Goal: Transaction & Acquisition: Purchase product/service

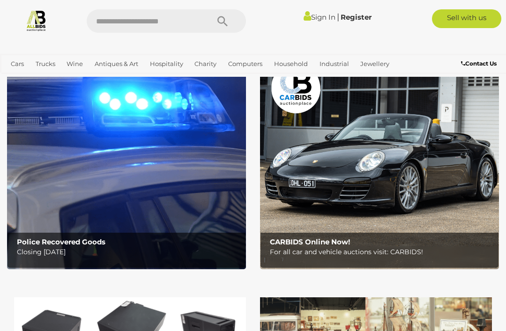
scroll to position [42, 0]
click at [202, 228] on img at bounding box center [126, 165] width 239 height 210
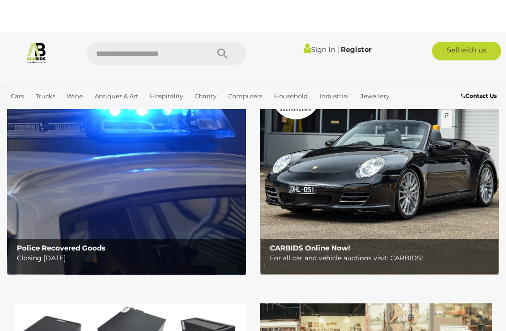
scroll to position [0, 0]
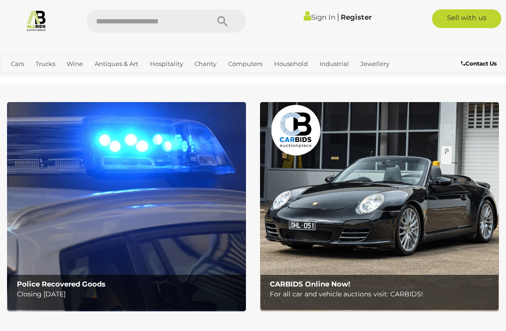
click at [0, 0] on link "Art" at bounding box center [0, 0] width 0 height 0
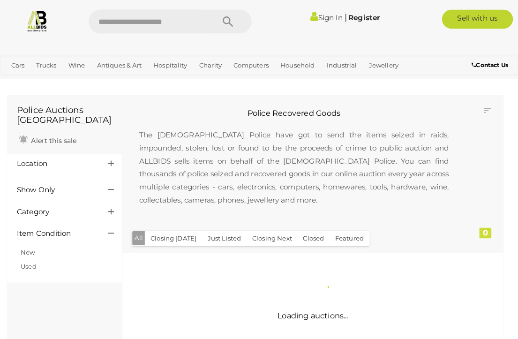
scroll to position [1, 0]
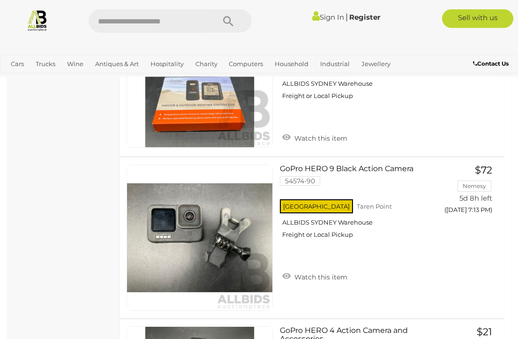
scroll to position [2193, 0]
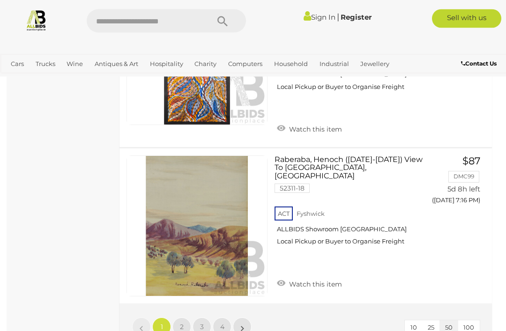
scroll to position [8139, 0]
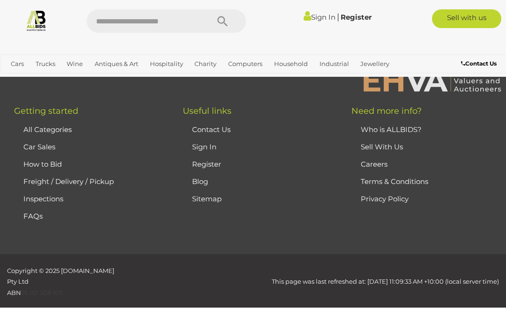
scroll to position [126, 0]
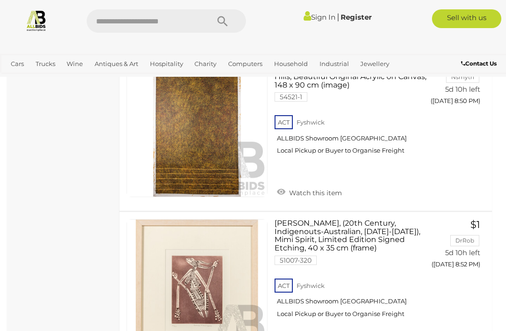
scroll to position [7652, 0]
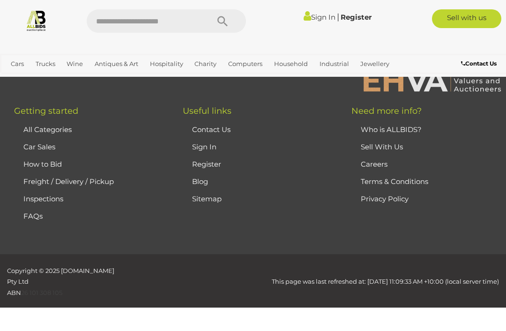
scroll to position [126, 0]
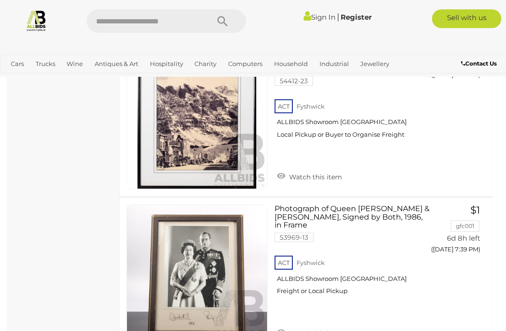
scroll to position [2966, 0]
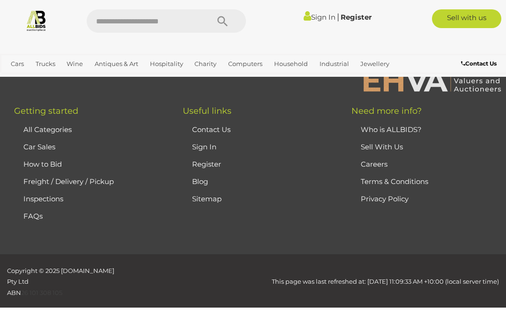
scroll to position [126, 0]
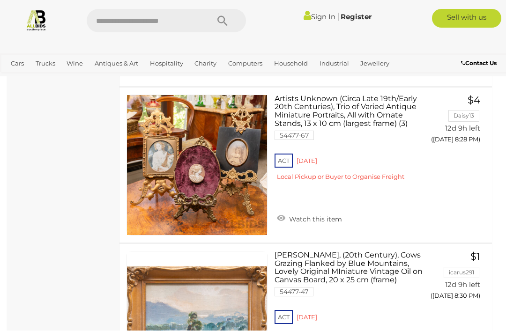
scroll to position [7439, 0]
